Goal: Use online tool/utility

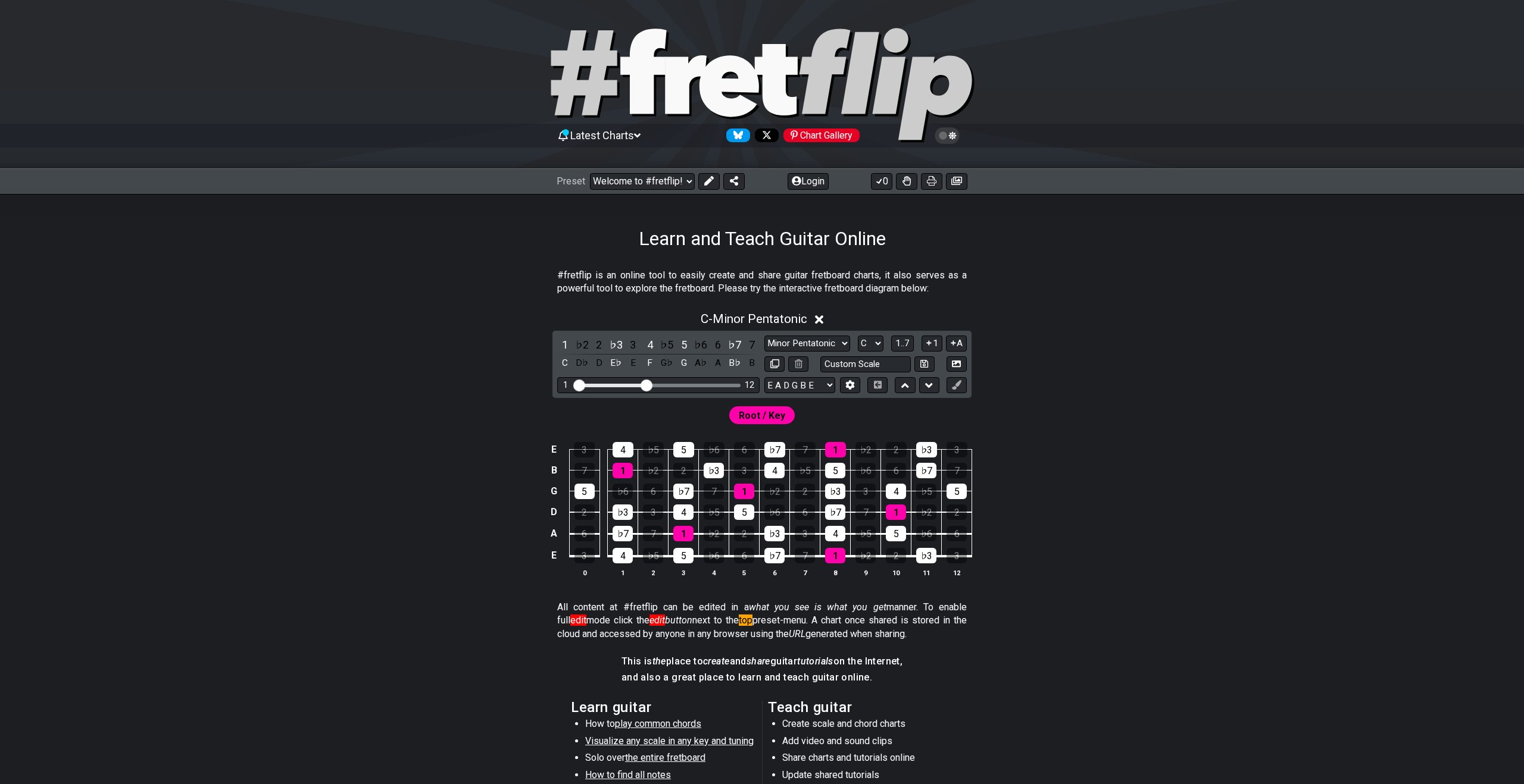
select select "C"
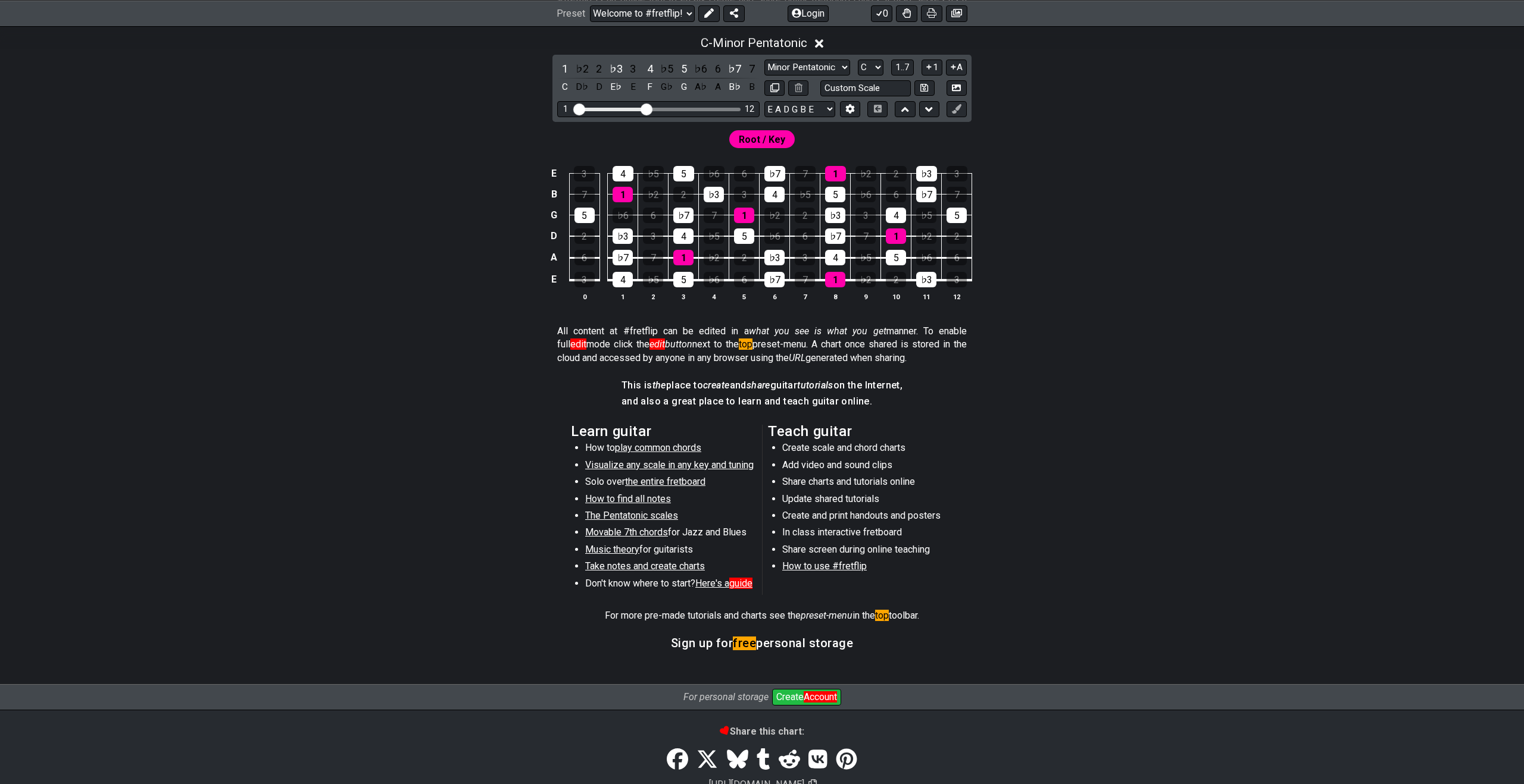
scroll to position [344, 0]
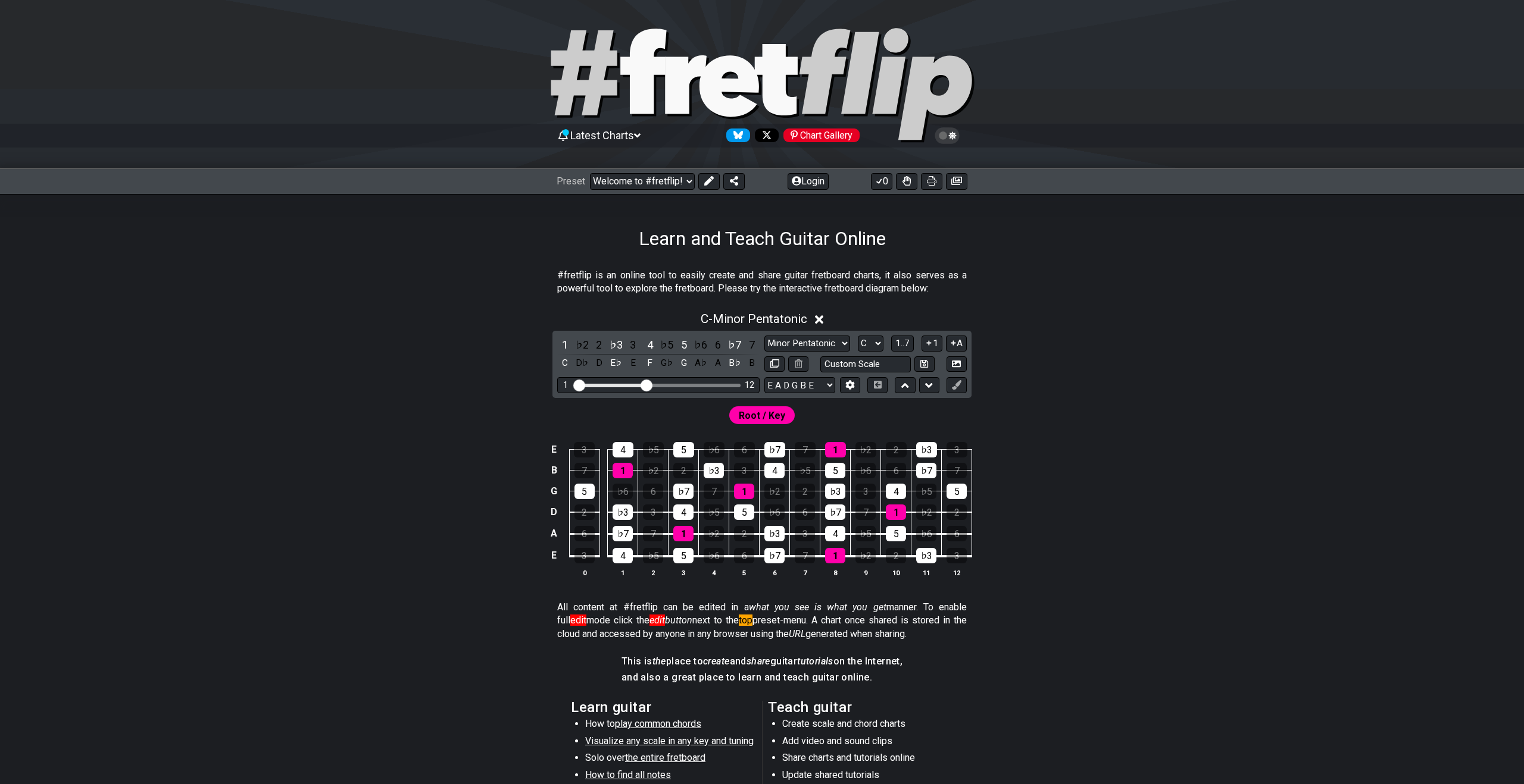
select select "C"
